Goal: Task Accomplishment & Management: Complete application form

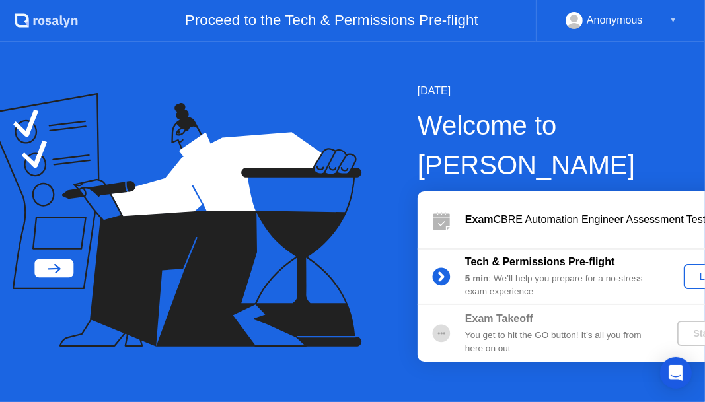
click at [689, 272] on div "Let's Go" at bounding box center [718, 277] width 59 height 11
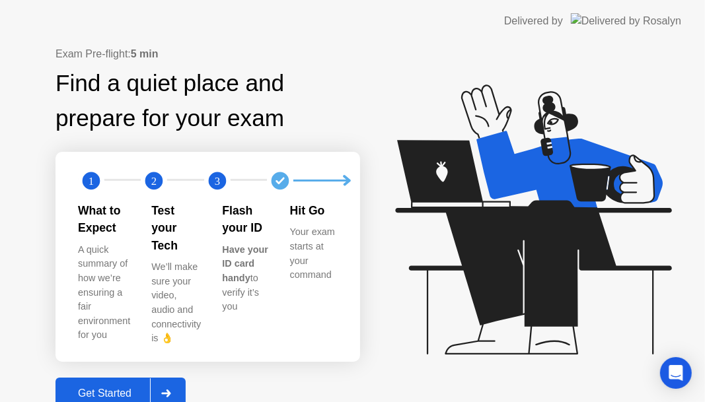
click at [108, 388] on div "Get Started" at bounding box center [104, 394] width 91 height 12
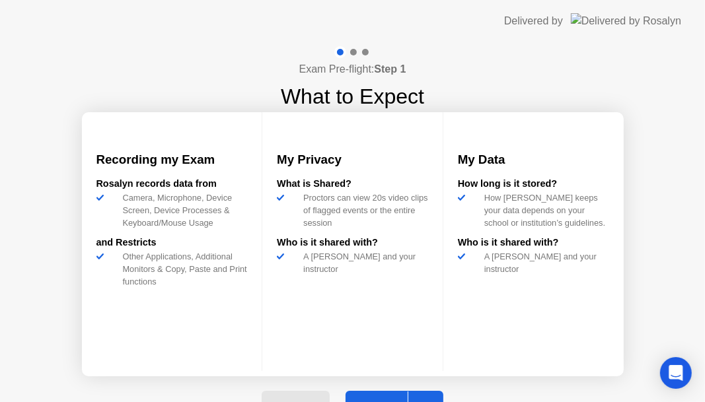
click at [383, 396] on button "Next" at bounding box center [395, 407] width 98 height 32
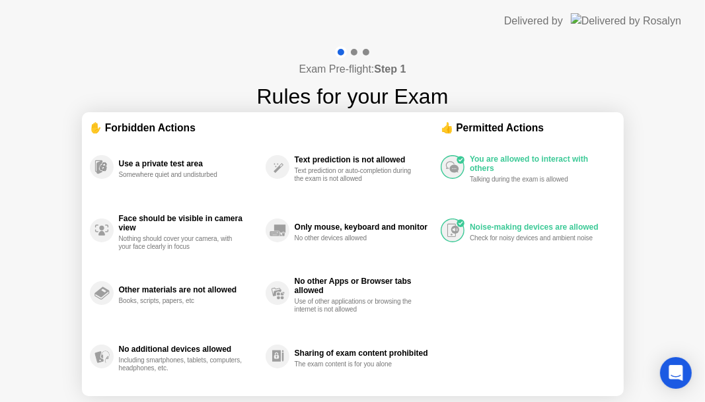
click at [398, 141] on div "Text prediction is not allowed Text prediction or auto-completion during the ex…" at bounding box center [353, 166] width 175 height 63
click at [671, 377] on icon "Open Intercom Messenger" at bounding box center [675, 373] width 15 height 17
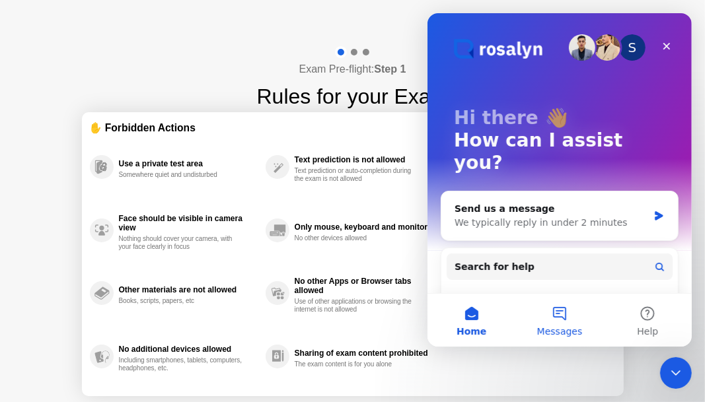
click at [571, 327] on span "Messages" at bounding box center [559, 331] width 46 height 9
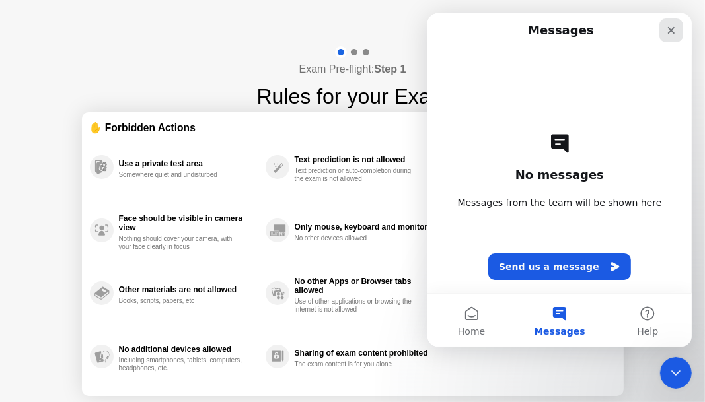
click at [669, 36] on div "Close" at bounding box center [671, 30] width 24 height 24
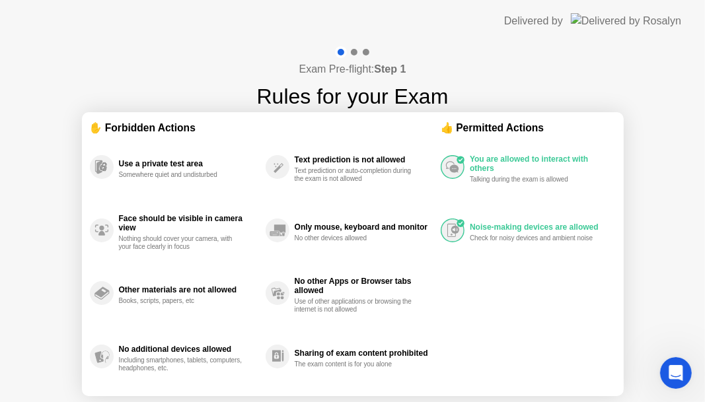
click at [145, 344] on div "No additional devices allowed Including smartphones, tablets, computers, headph…" at bounding box center [189, 357] width 140 height 32
click at [682, 274] on div "Exam Pre-flight: Step 1 Rules for your Exam ✋ Forbidden Actions Use a private t…" at bounding box center [352, 251] width 705 height 419
click at [331, 355] on div "Sharing of exam content prohibited" at bounding box center [364, 353] width 139 height 9
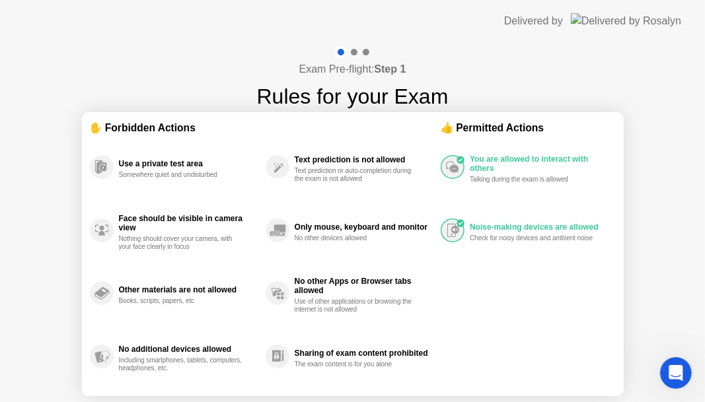
drag, startPoint x: 323, startPoint y: 267, endPoint x: 331, endPoint y: 267, distance: 7.9
click at [328, 267] on div "No other Apps or Browser tabs allowed Use of other applications or browsing the…" at bounding box center [353, 293] width 175 height 63
click at [375, 60] on div "Exam Pre-flight: Step 1 Rules for your Exam" at bounding box center [353, 79] width 192 height 66
click at [366, 58] on div "Exam Pre-flight: Step 1 Rules for your Exam" at bounding box center [353, 79] width 192 height 66
click at [357, 55] on div at bounding box center [353, 52] width 38 height 12
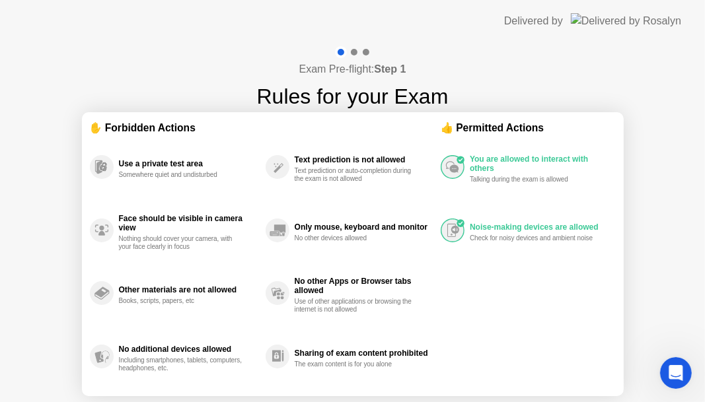
click at [357, 55] on div at bounding box center [353, 52] width 38 height 12
click at [177, 179] on div "Use a private test area Somewhere quiet and undisturbed" at bounding box center [178, 166] width 176 height 63
click at [177, 179] on div "Somewhere quiet and undisturbed" at bounding box center [181, 175] width 125 height 8
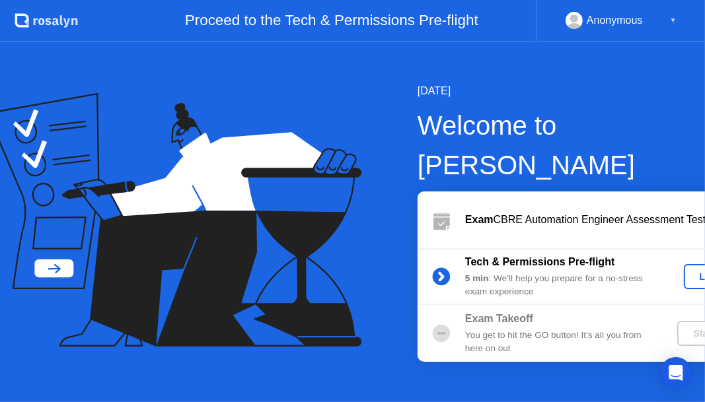
click at [689, 272] on div "Let's Go" at bounding box center [718, 277] width 59 height 11
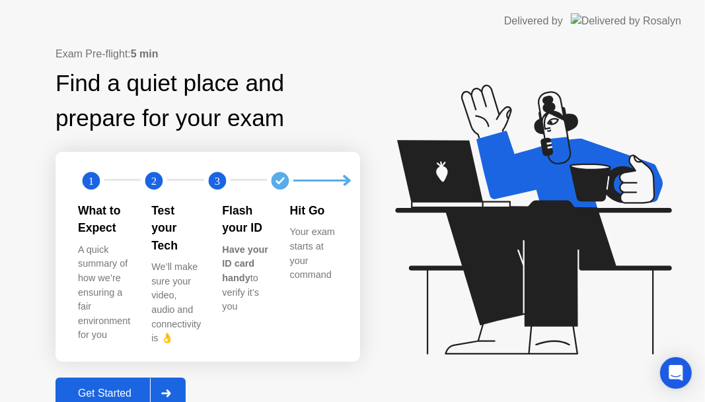
click at [172, 379] on div at bounding box center [166, 394] width 32 height 30
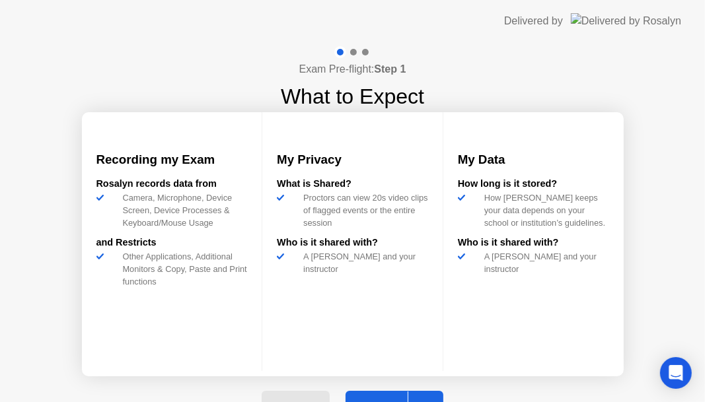
click at [418, 396] on div at bounding box center [424, 407] width 32 height 30
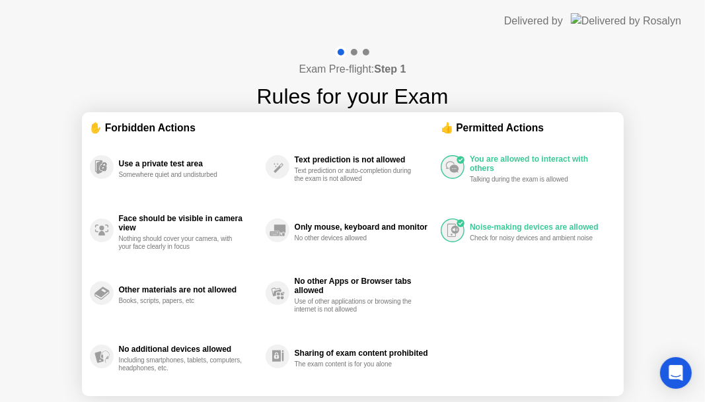
click at [354, 331] on div "Sharing of exam content prohibited The exam content is for you alone" at bounding box center [353, 356] width 175 height 63
click at [355, 54] on div at bounding box center [354, 52] width 7 height 7
click at [363, 50] on div at bounding box center [366, 52] width 7 height 7
click at [634, 25] on img at bounding box center [626, 20] width 110 height 15
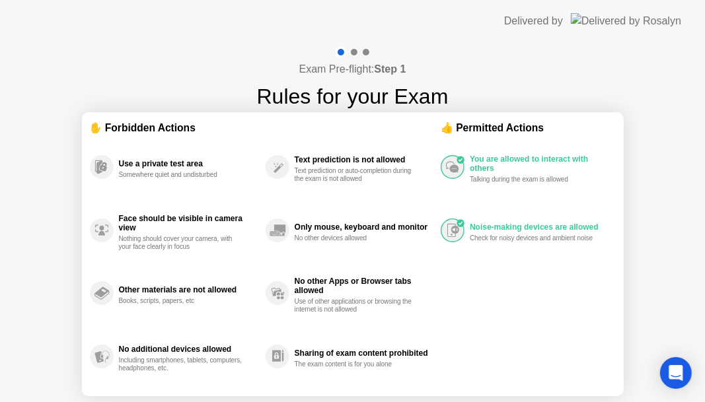
click at [634, 25] on img at bounding box center [626, 20] width 110 height 15
click at [688, 374] on div "Open Intercom Messenger" at bounding box center [676, 373] width 35 height 35
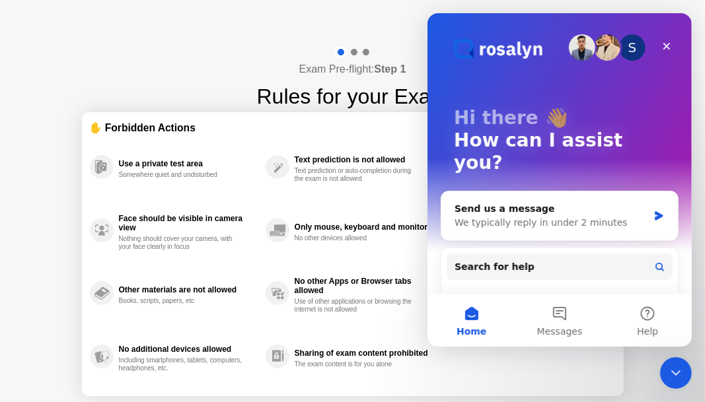
click at [689, 373] on div "Close Intercom Messenger" at bounding box center [675, 373] width 32 height 32
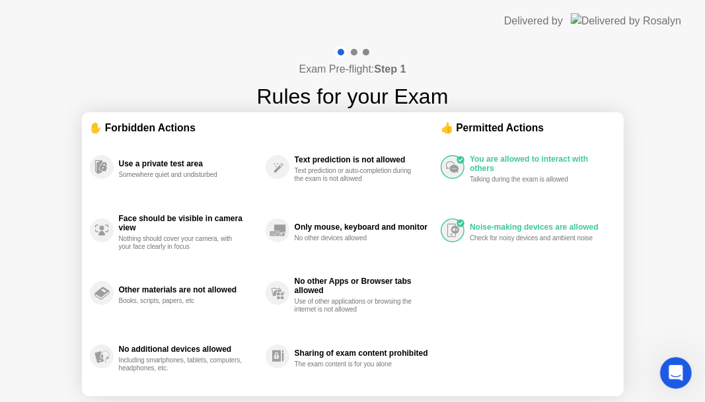
click at [689, 373] on div "Open Intercom Messenger" at bounding box center [675, 373] width 44 height 44
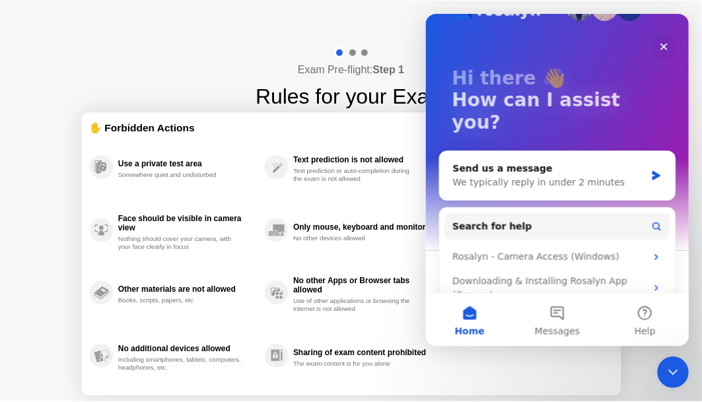
scroll to position [26, 0]
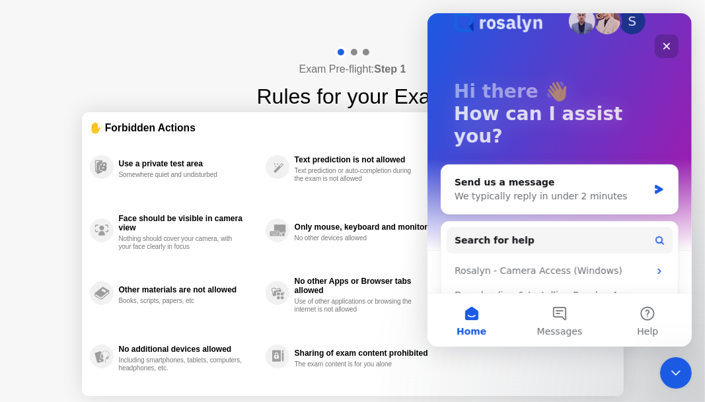
click at [659, 48] on div "Close" at bounding box center [666, 46] width 24 height 24
